Goal: Connect with others: Establish contact or relationships with other users

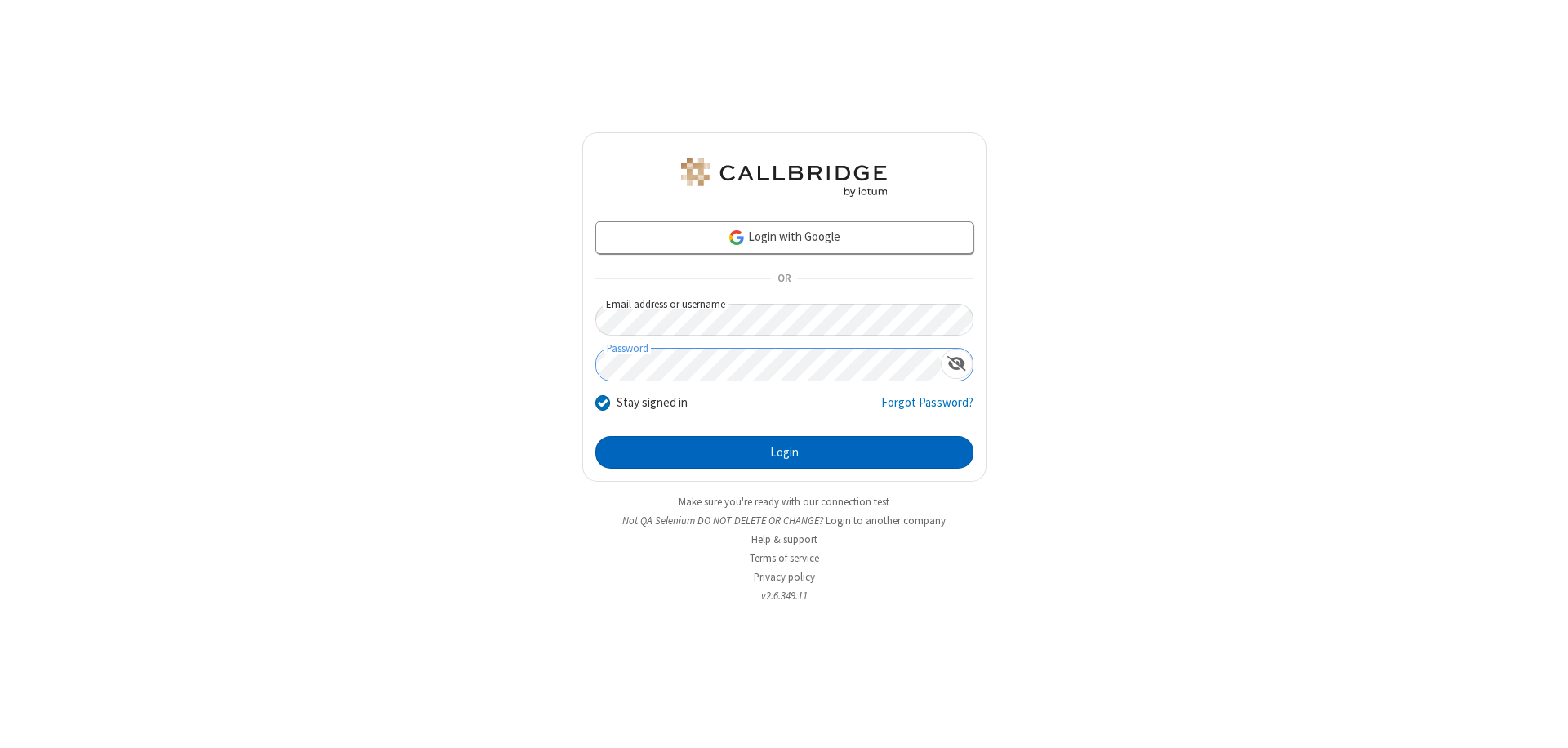
click at [784, 453] on button "Login" at bounding box center [784, 453] width 378 height 33
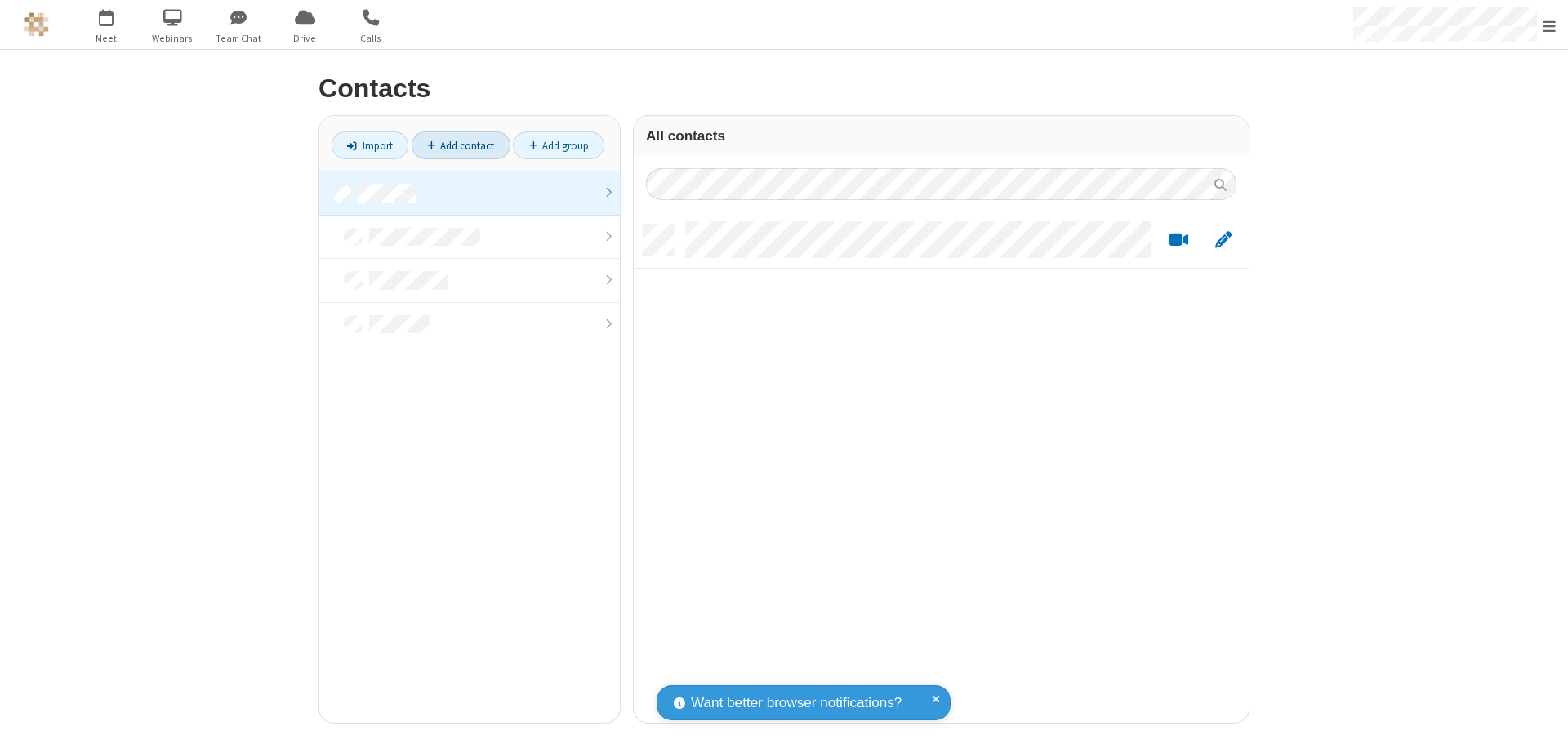
click at [470, 192] on link at bounding box center [470, 193] width 301 height 44
click at [461, 145] on link "Add contact" at bounding box center [461, 145] width 99 height 27
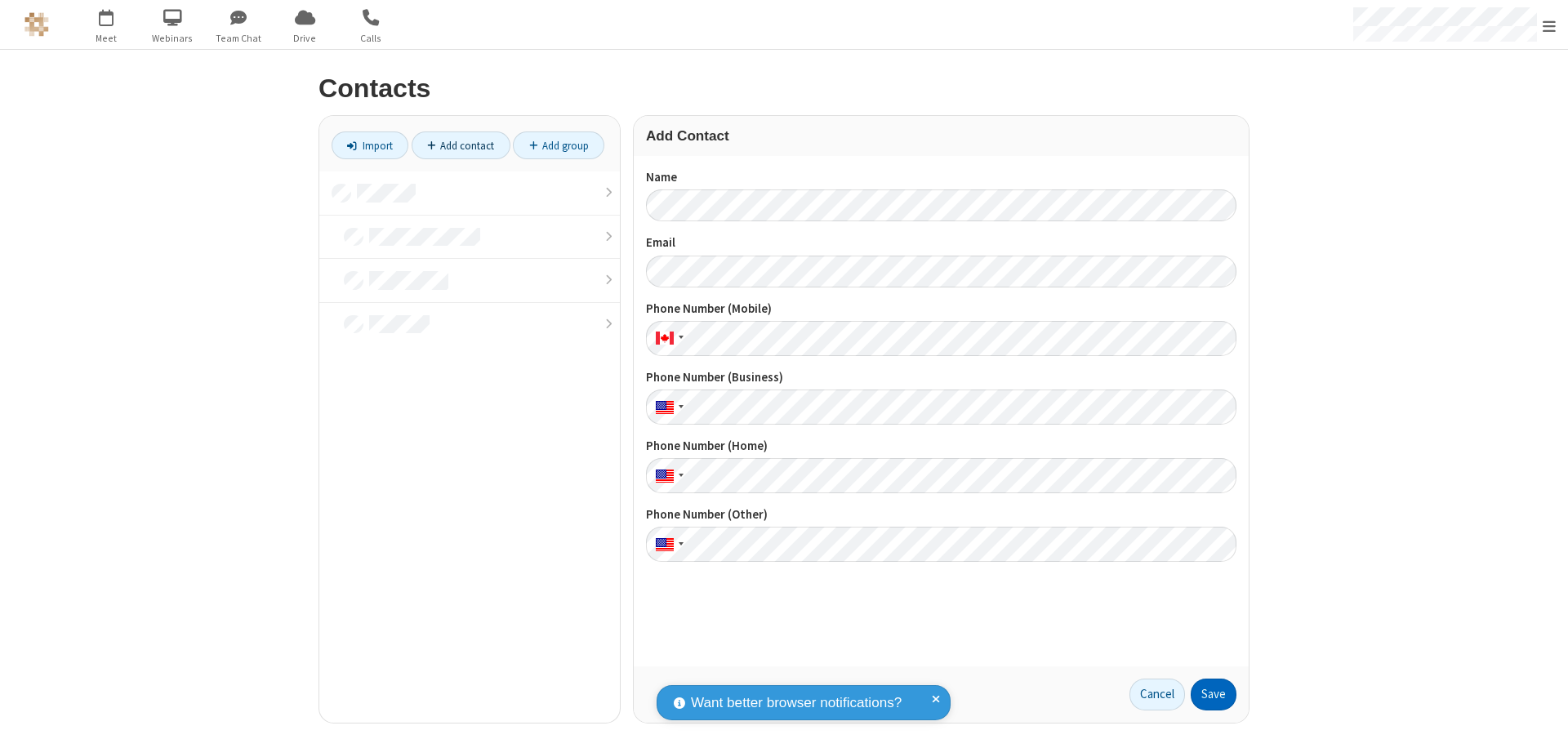
click at [1213, 694] on button "Save" at bounding box center [1213, 695] width 46 height 33
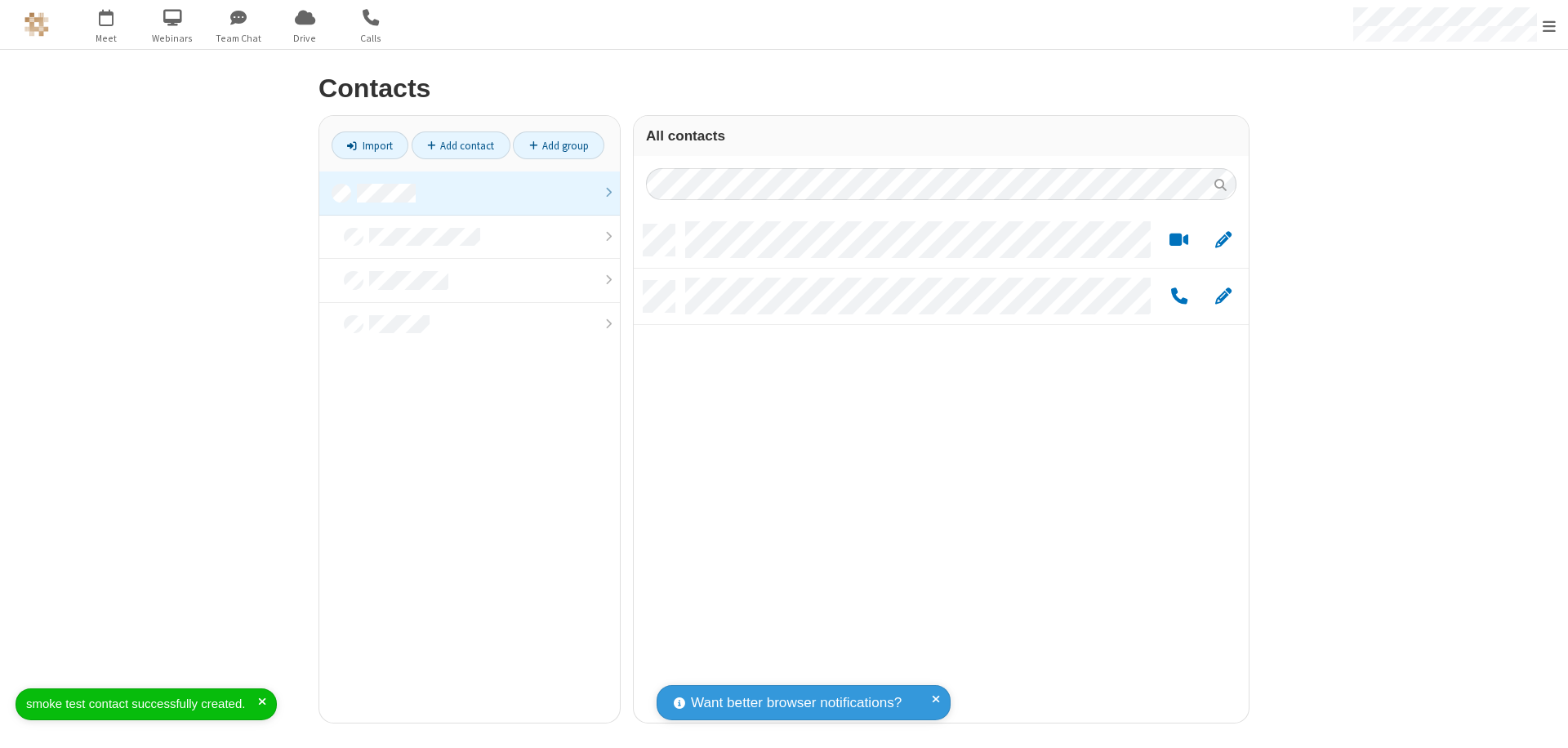
scroll to position [498, 602]
click at [461, 145] on link "Add contact" at bounding box center [461, 145] width 99 height 27
